Goal: Find specific page/section: Find specific page/section

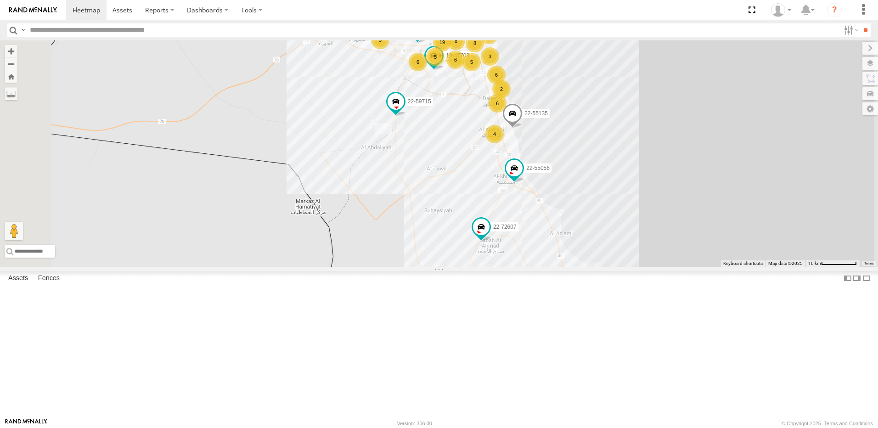
scroll to position [214, 0]
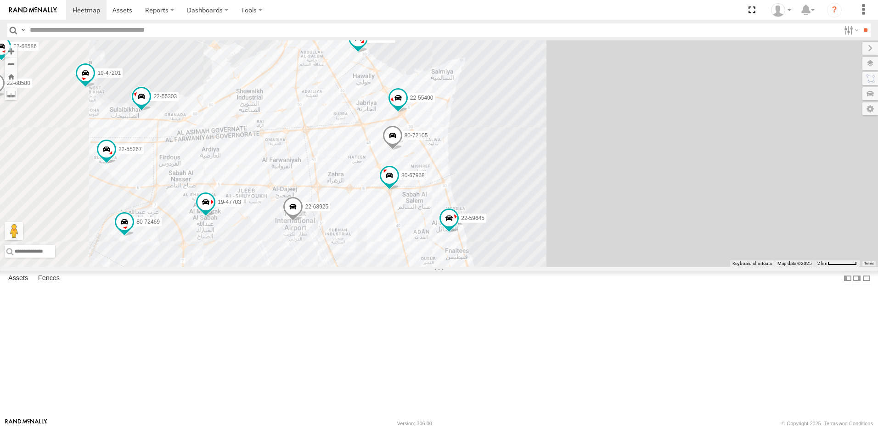
drag, startPoint x: 563, startPoint y: 162, endPoint x: 589, endPoint y: 297, distance: 137.5
click at [604, 267] on div "22-55056 22-59720 19-47703 22-55303 22-68756 22-59721 22-59715 22-55058 22-7260…" at bounding box center [439, 153] width 878 height 226
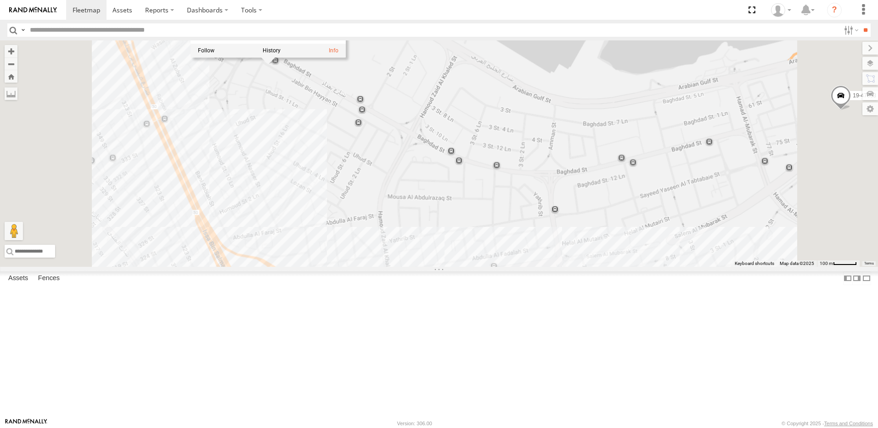
drag, startPoint x: 415, startPoint y: 139, endPoint x: 416, endPoint y: 176, distance: 37.2
click at [416, 176] on div "22-55056 22-59720 19-47703 22-55303 22-68756 22-59721 22-59715 22-55058 22-7260…" at bounding box center [439, 153] width 878 height 226
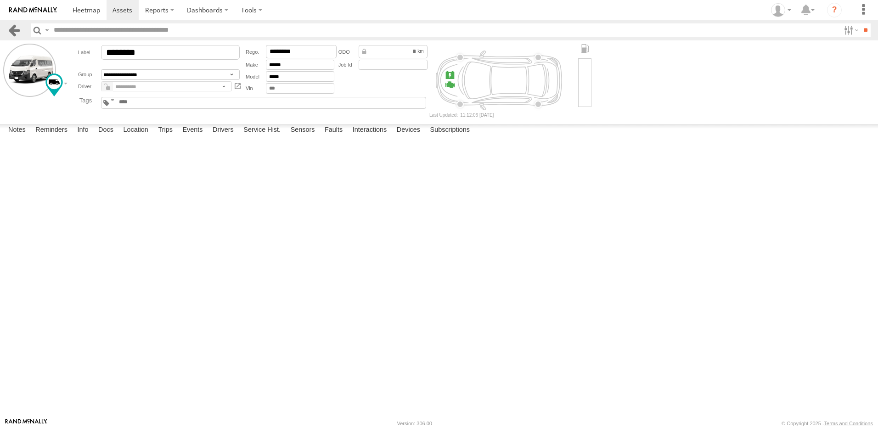
click at [10, 32] on link at bounding box center [13, 29] width 13 height 13
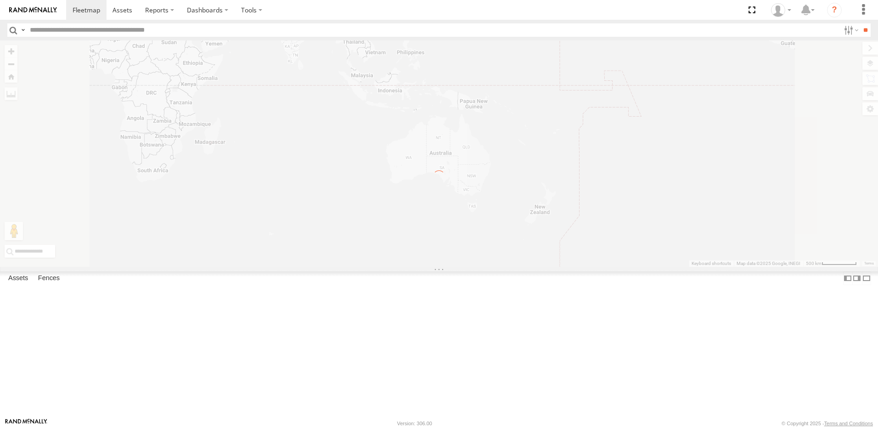
click at [0, 0] on span "Current Location" at bounding box center [0, 0] width 0 height 0
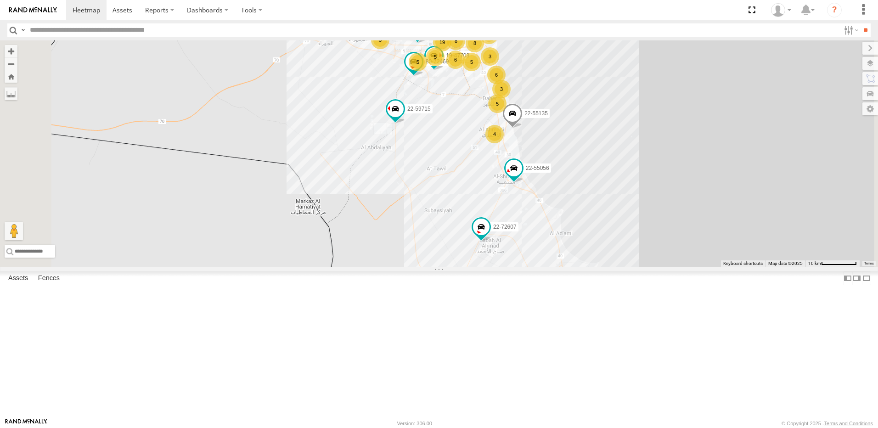
click at [0, 0] on span "Current Location" at bounding box center [0, 0] width 0 height 0
click at [483, 28] on span at bounding box center [473, 15] width 20 height 25
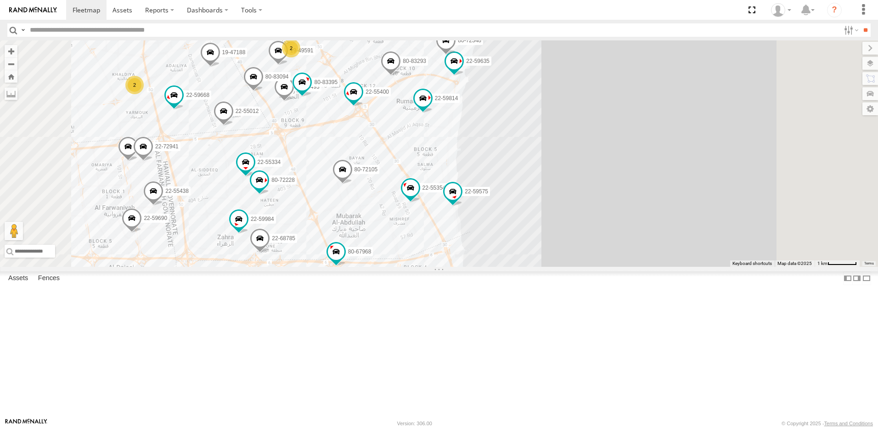
drag, startPoint x: 471, startPoint y: 95, endPoint x: 489, endPoint y: 153, distance: 60.4
click at [489, 153] on div "22-55056 19-47703 22-55303 22-68756 22-59721 22-59715 22-55058 80-72469 22-7260…" at bounding box center [439, 153] width 878 height 226
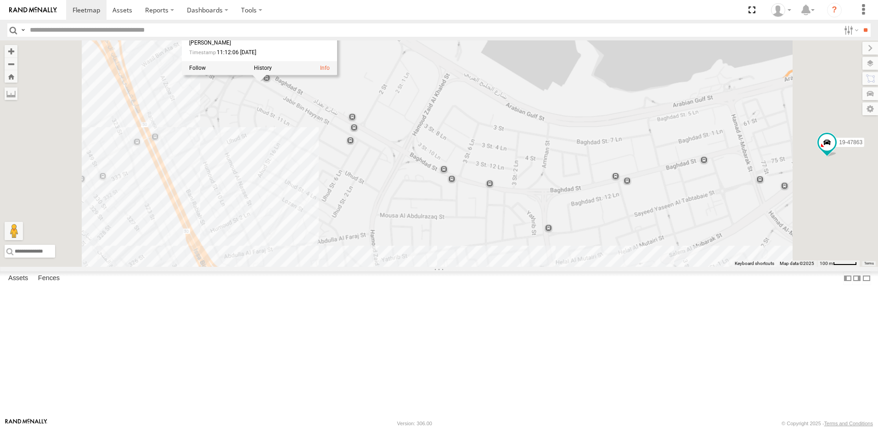
drag, startPoint x: 376, startPoint y: 94, endPoint x: 377, endPoint y: 230, distance: 136.4
click at [380, 234] on div "22-55056 19-47703 22-55303 22-68756 22-59721 22-59715 22-55058 80-72469 22-7260…" at bounding box center [439, 153] width 878 height 226
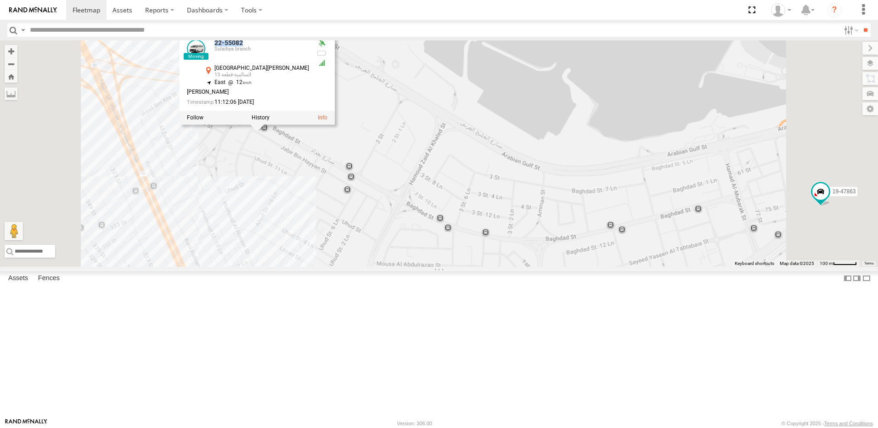
drag, startPoint x: 376, startPoint y: 120, endPoint x: 337, endPoint y: 115, distance: 39.8
click at [309, 62] on div "22-55082 Sulaibya branch" at bounding box center [248, 50] width 122 height 22
drag, startPoint x: 337, startPoint y: 115, endPoint x: 361, endPoint y: 121, distance: 24.6
click at [119, 38] on header "Search Query Asset ID Asset Label Registration Manufacturer Model VIN Job ID" at bounding box center [439, 30] width 878 height 21
click at [118, 31] on input "text" at bounding box center [432, 29] width 813 height 13
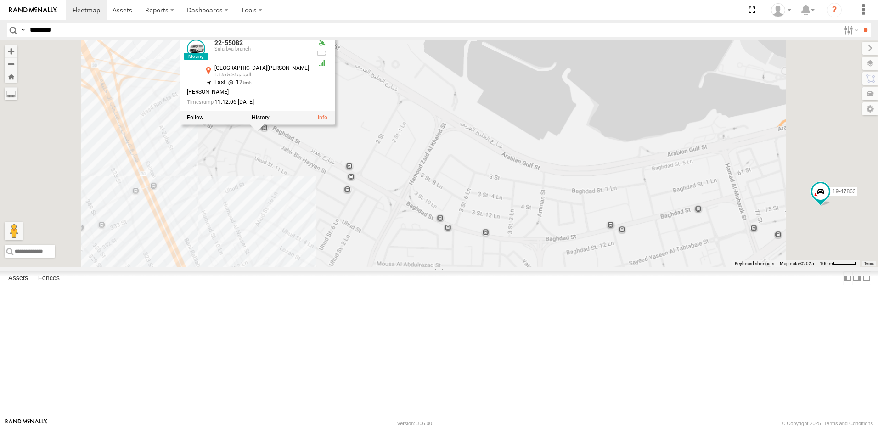
type input "********"
click at [860, 23] on input "**" at bounding box center [865, 29] width 11 height 13
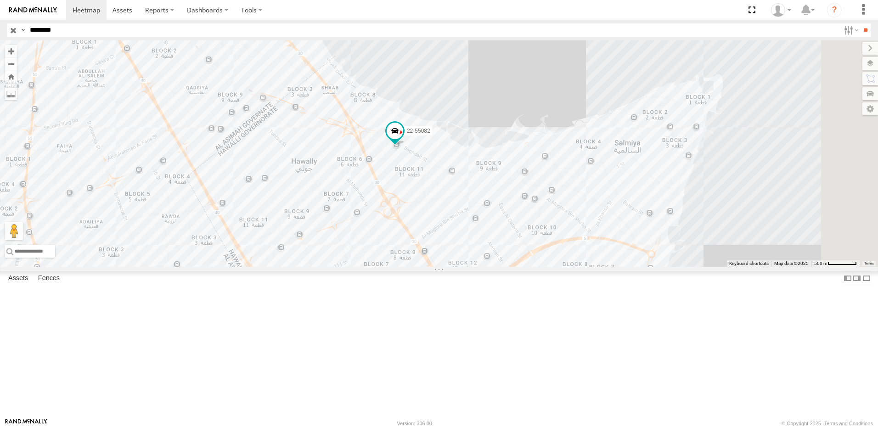
drag, startPoint x: 579, startPoint y: 253, endPoint x: 533, endPoint y: 245, distance: 46.6
click at [533, 245] on div "22-55082" at bounding box center [439, 153] width 878 height 226
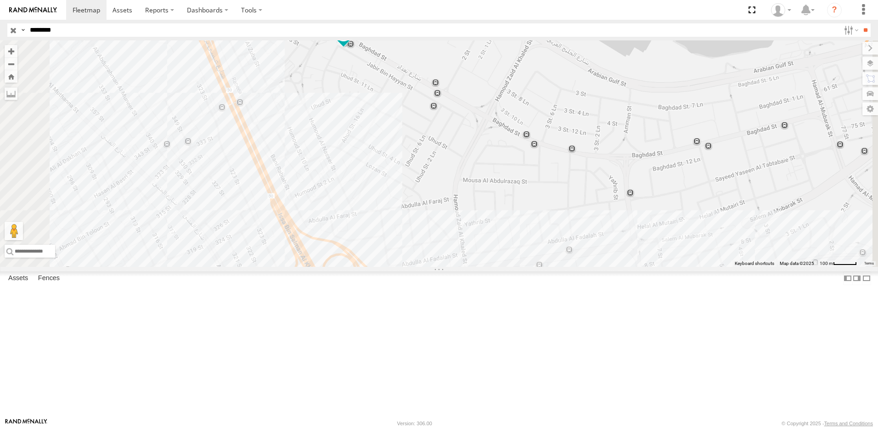
click at [352, 41] on span at bounding box center [343, 33] width 17 height 17
click at [290, 37] on label at bounding box center [281, 34] width 17 height 6
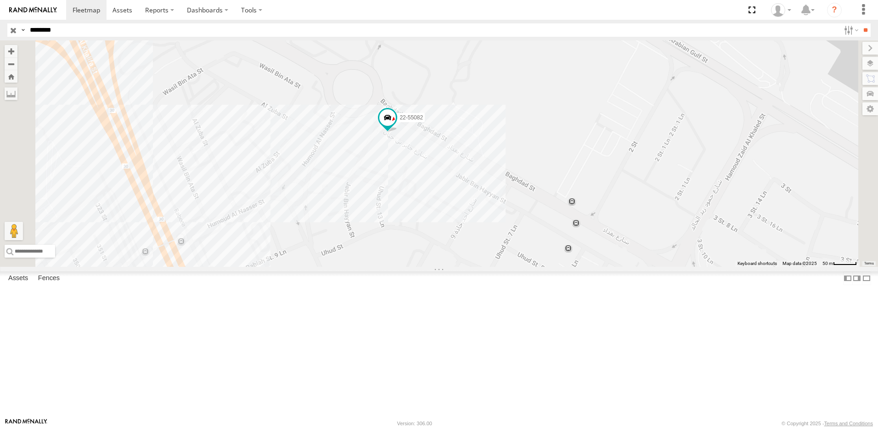
click at [518, 204] on div "22-55082" at bounding box center [439, 153] width 878 height 226
click at [398, 132] on span at bounding box center [387, 119] width 20 height 25
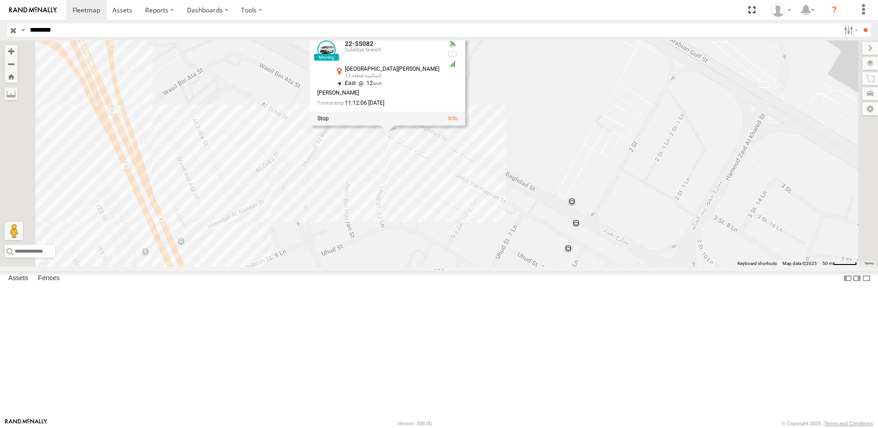
click at [395, 199] on div "22-55082 22-55082 Sulaibya branch شارع جابر بن حيان السالمية-قطعة 13 29.34092 ,…" at bounding box center [439, 153] width 878 height 226
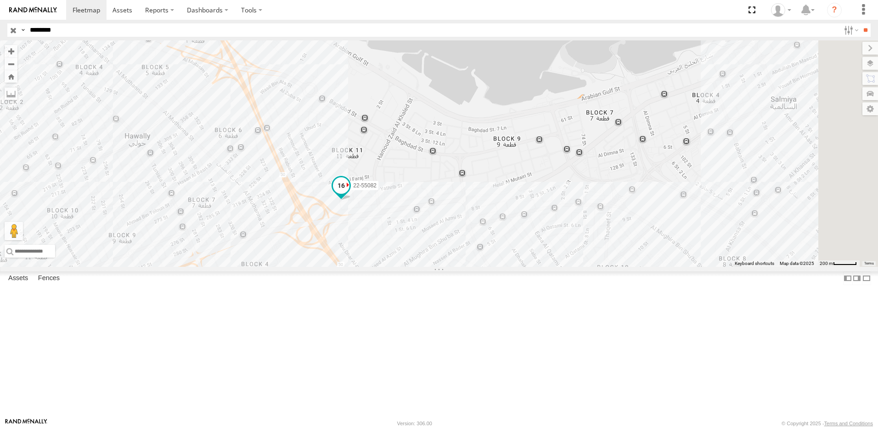
drag, startPoint x: 527, startPoint y: 315, endPoint x: 463, endPoint y: 245, distance: 94.9
click at [503, 260] on div "22-55082" at bounding box center [439, 153] width 878 height 226
